Goal: Task Accomplishment & Management: Use online tool/utility

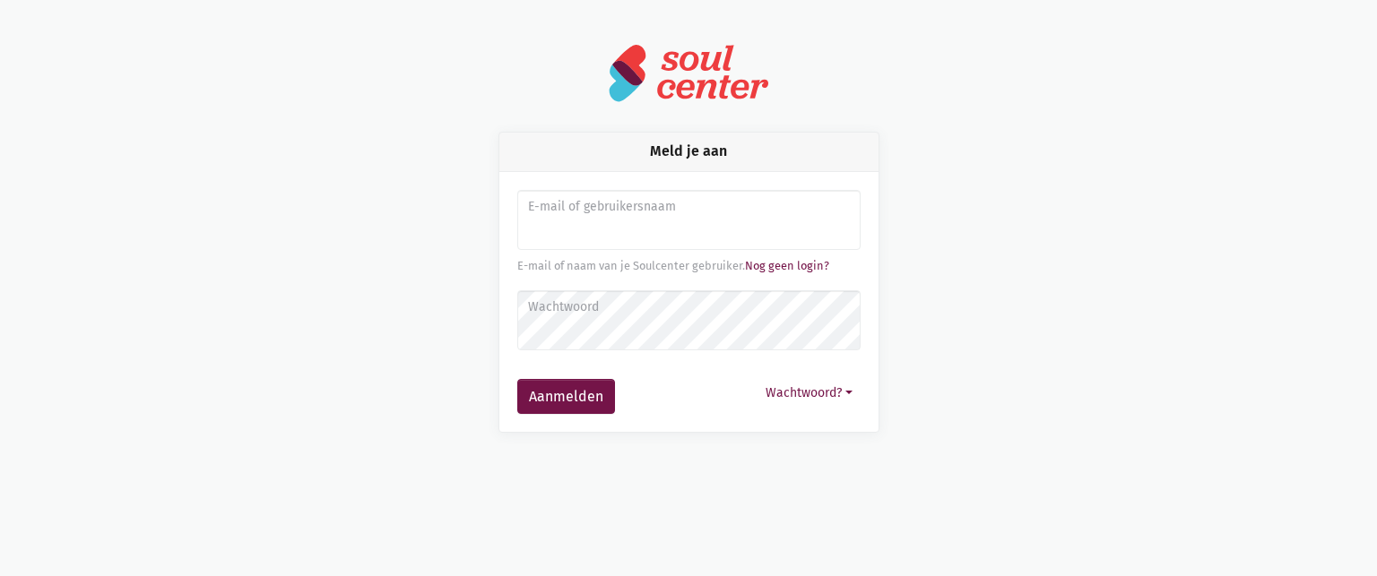
click at [534, 206] on label "E-mail of gebruikersnaam" at bounding box center [688, 207] width 320 height 20
click at [571, 225] on input "Aanmelden" at bounding box center [688, 220] width 343 height 61
click at [562, 229] on input "Aanmelden" at bounding box center [688, 220] width 343 height 61
type input "[EMAIL_ADDRESS][DOMAIN_NAME]"
click at [581, 395] on button "Aanmelden" at bounding box center [566, 397] width 98 height 36
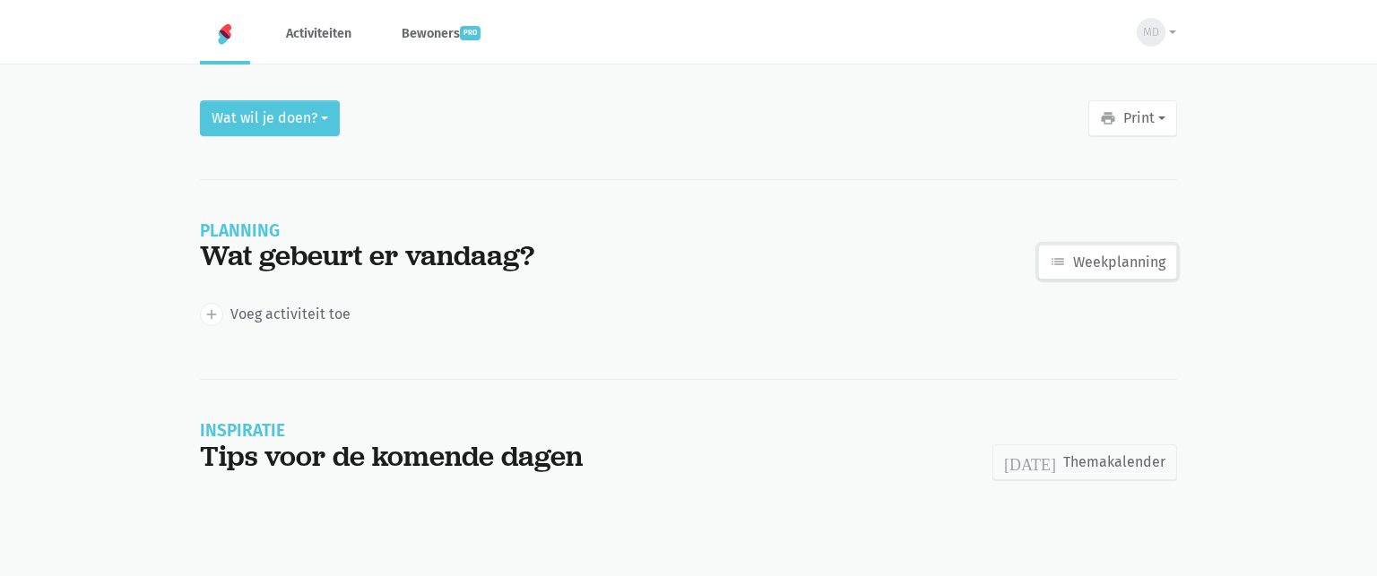
click at [1121, 254] on link "list Weekplanning" at bounding box center [1107, 263] width 139 height 36
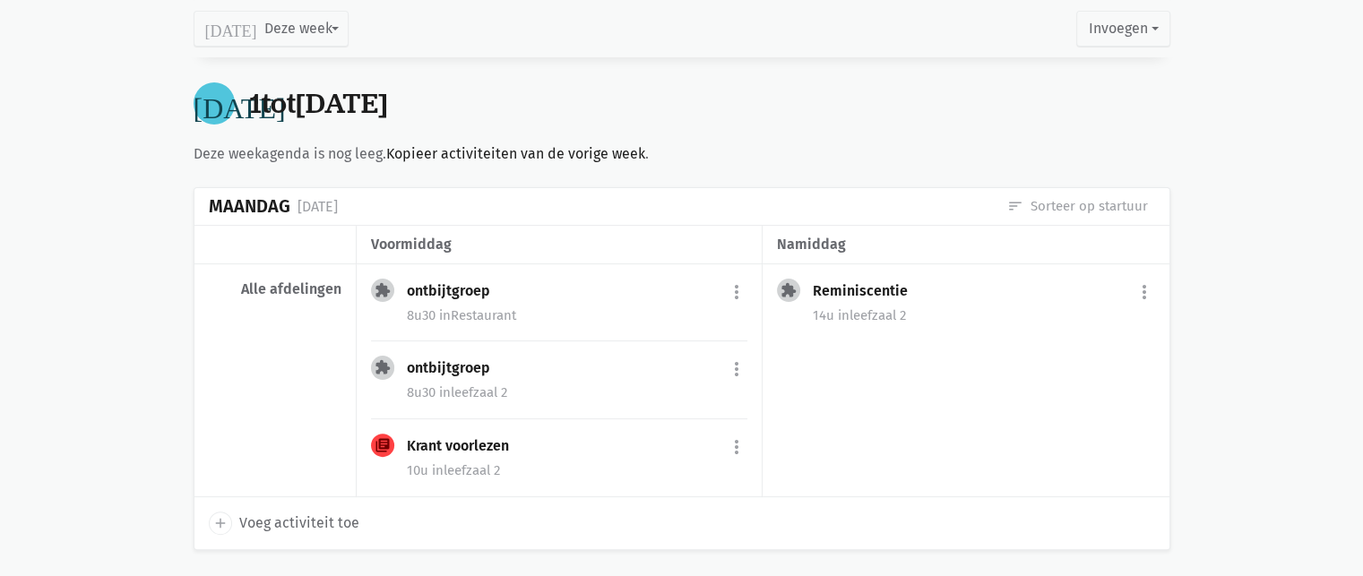
scroll to position [538, 0]
